Goal: Information Seeking & Learning: Learn about a topic

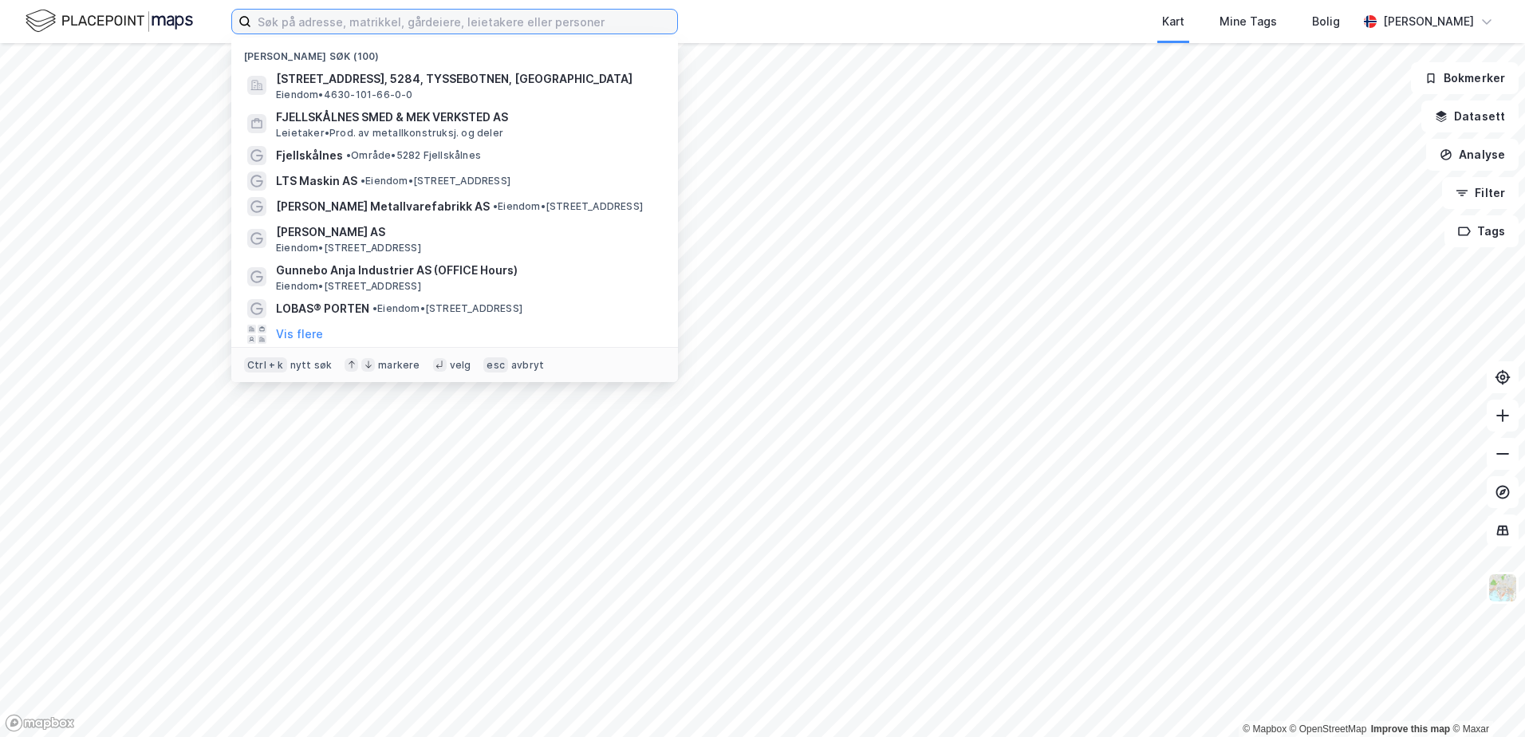
click at [326, 17] on input at bounding box center [464, 22] width 426 height 24
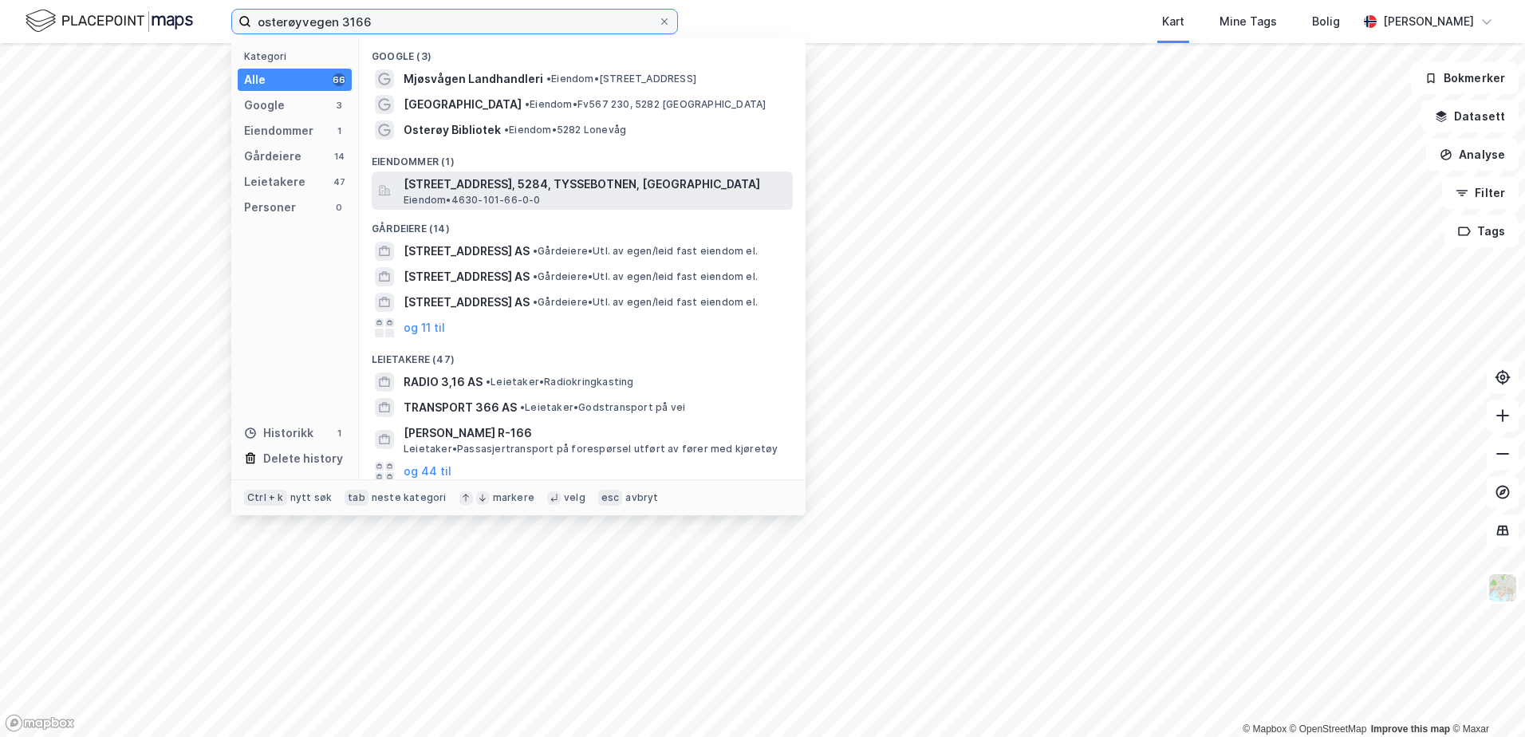
type input "osterøyvegen 3166"
click at [518, 182] on span "[STREET_ADDRESS], 5284, TYSSEBOTNEN, [GEOGRAPHIC_DATA]" at bounding box center [595, 184] width 383 height 19
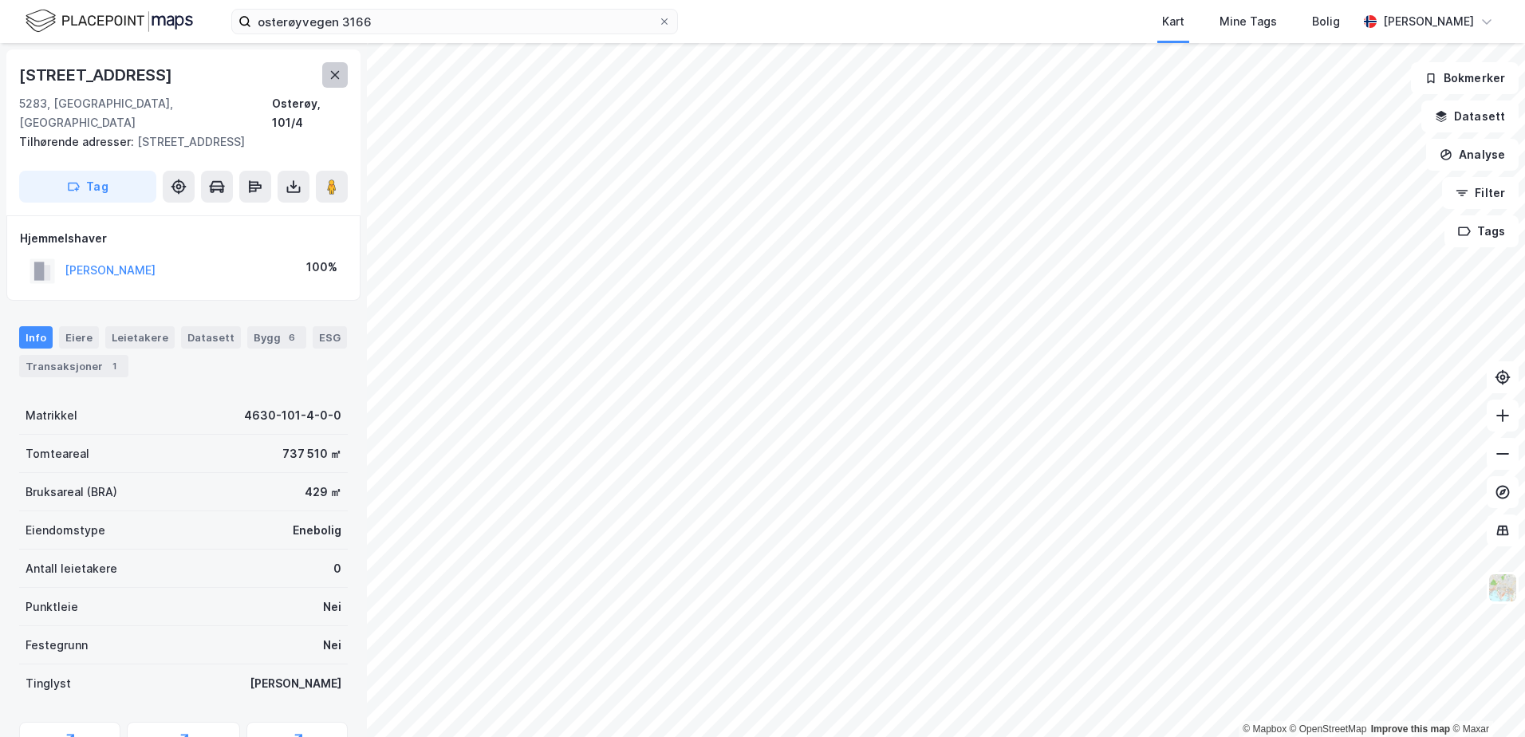
click at [342, 80] on button at bounding box center [335, 75] width 26 height 26
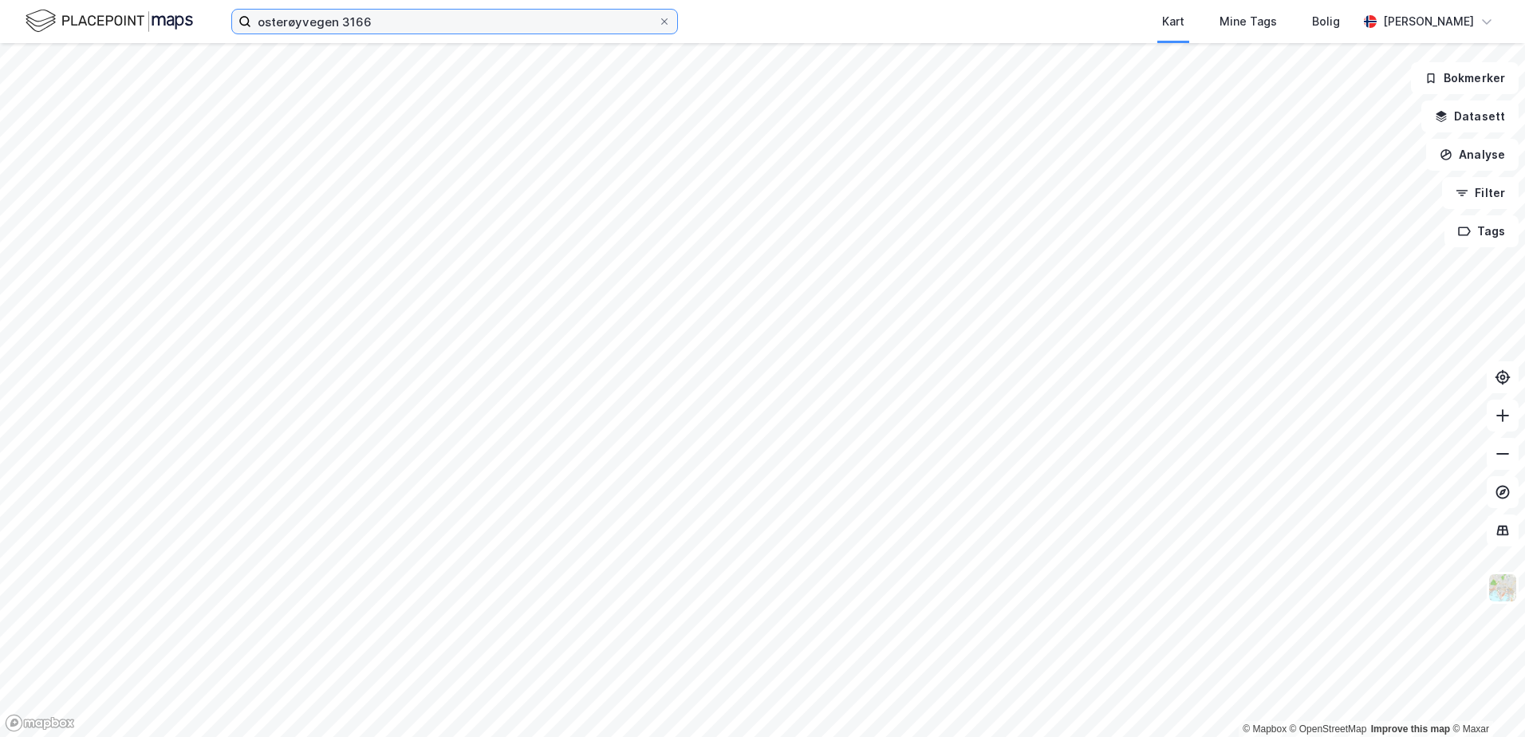
click at [387, 25] on input "osterøyvegen 3166" at bounding box center [454, 22] width 407 height 24
